Goal: Transaction & Acquisition: Purchase product/service

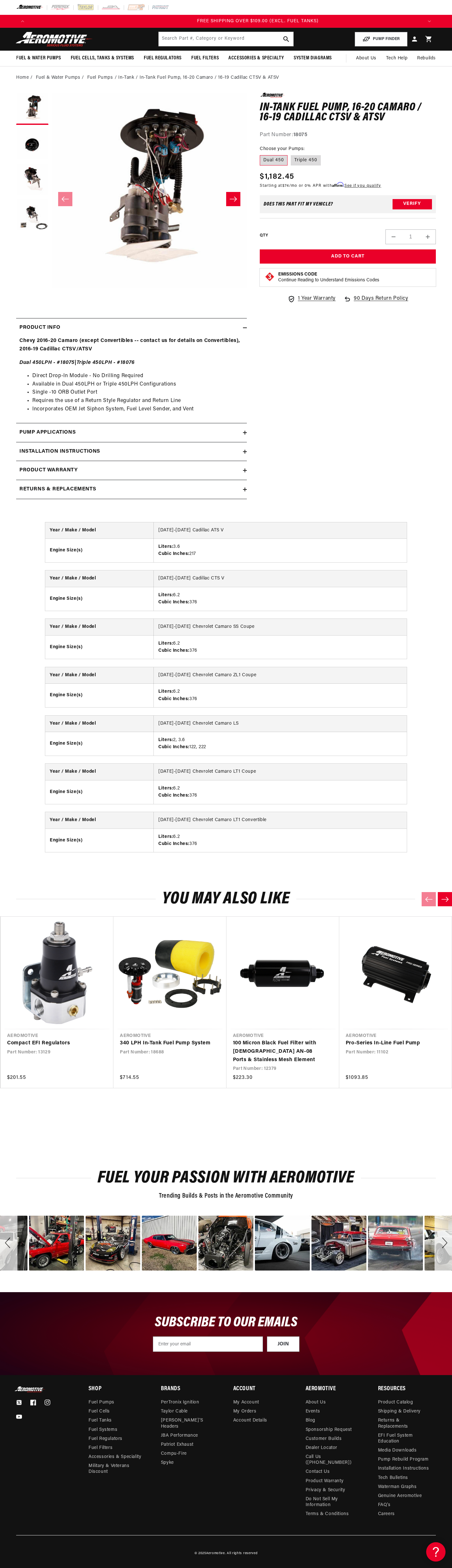
scroll to position [0, 1181]
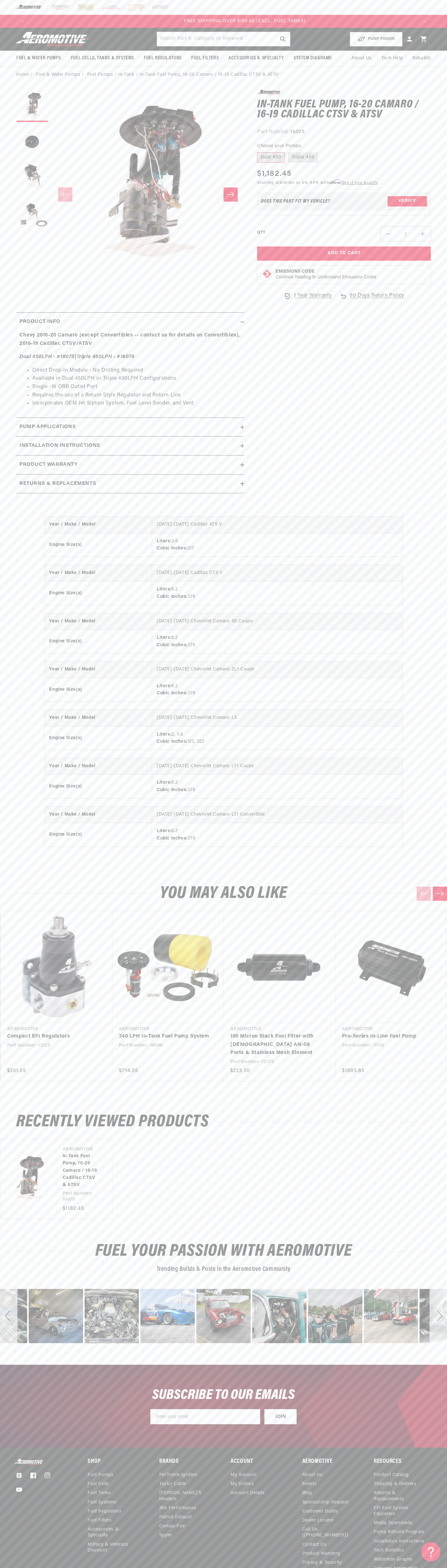
scroll to position [0, 1166]
click at [353, 30] on header "Fuel & Water Pumps Back In-Tank In-Line Fuel Pumps" at bounding box center [224, 40] width 447 height 23
click at [443, 471] on section "0.0 star rating Write a review In-Tank Fuel Pump, 16-20 Camaro / 16-19 Cadillac…" at bounding box center [224, 293] width 447 height 421
click at [423, 1563] on html "Skip to content Your cart Your cart is empty Loading... You may also like Subto…" at bounding box center [224, 784] width 447 height 1568
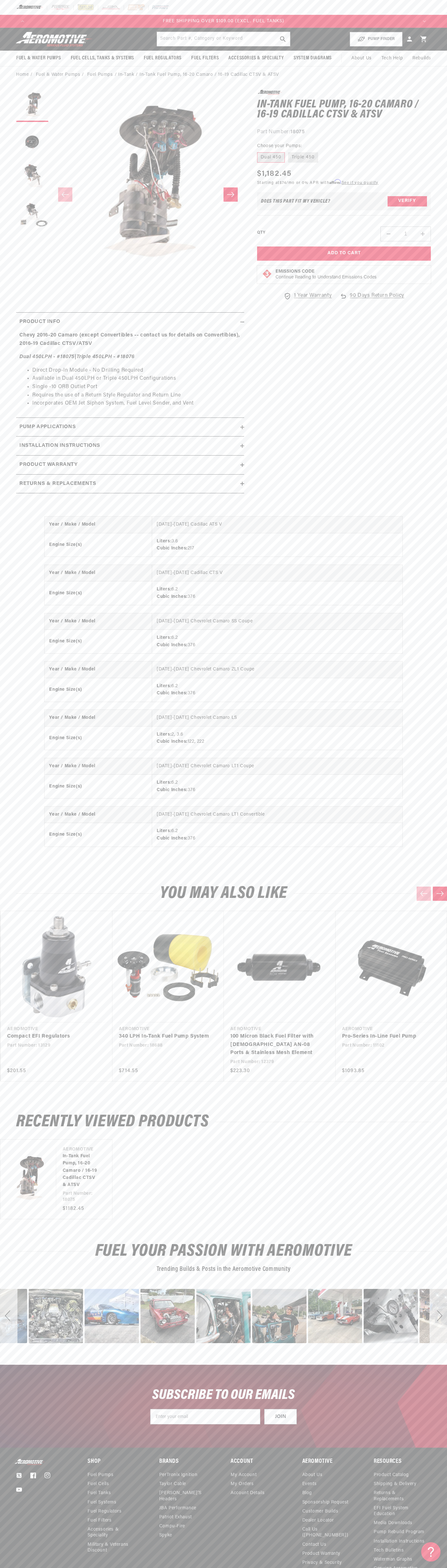
click at [26, 1452] on footer "Twitter Facebook Instagram YouTube Shop Fuel Pumps Fuel Cells Fuel Tanks ." at bounding box center [224, 1544] width 447 height 193
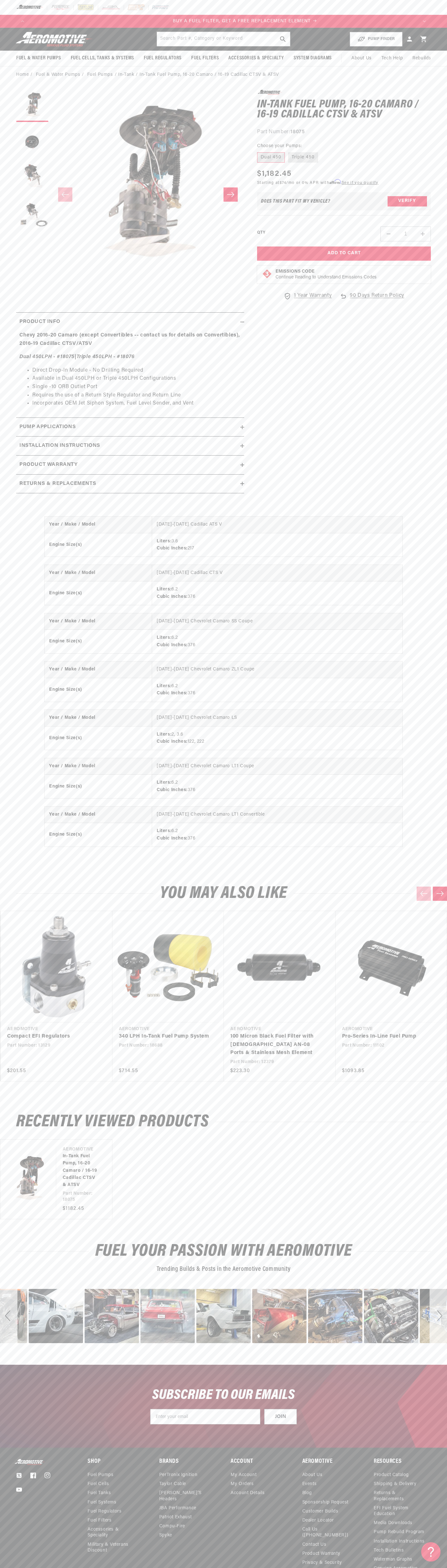
scroll to position [0, 389]
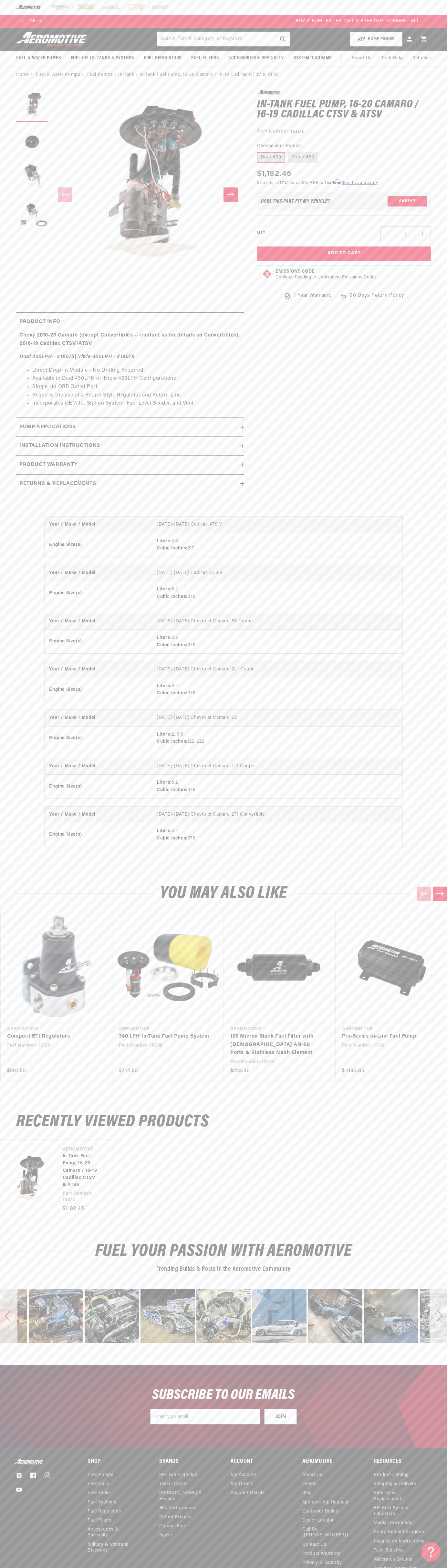
scroll to position [0, 389]
